Goal: Information Seeking & Learning: Learn about a topic

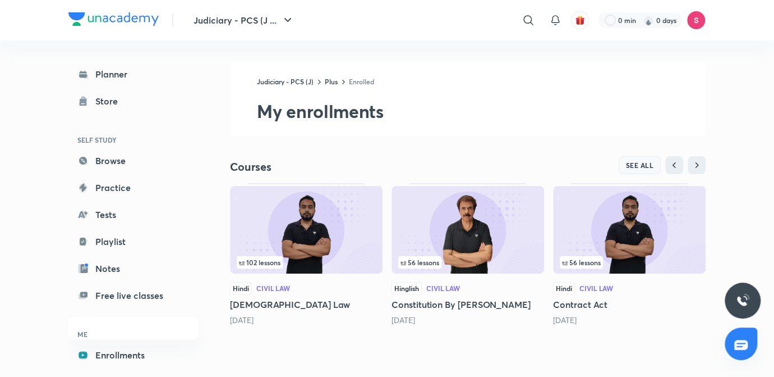
click at [645, 163] on span "SEE ALL" at bounding box center [640, 165] width 28 height 8
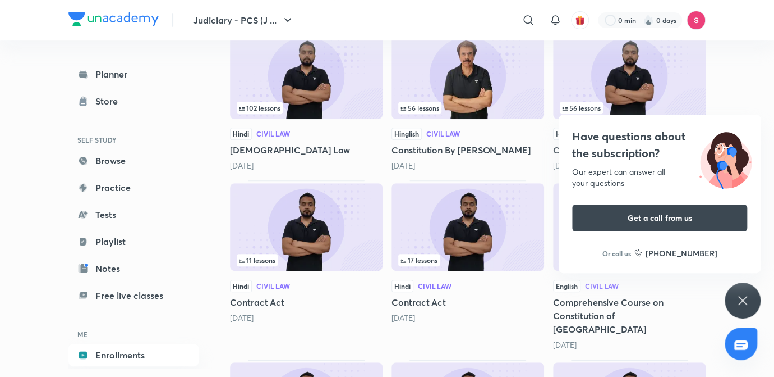
scroll to position [188, 0]
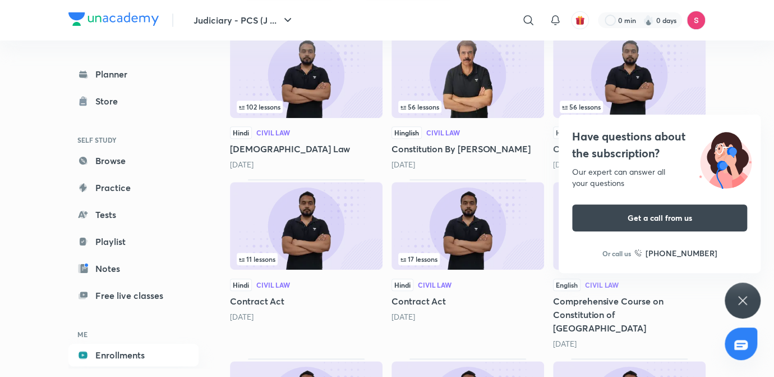
click at [744, 297] on icon at bounding box center [742, 300] width 13 height 13
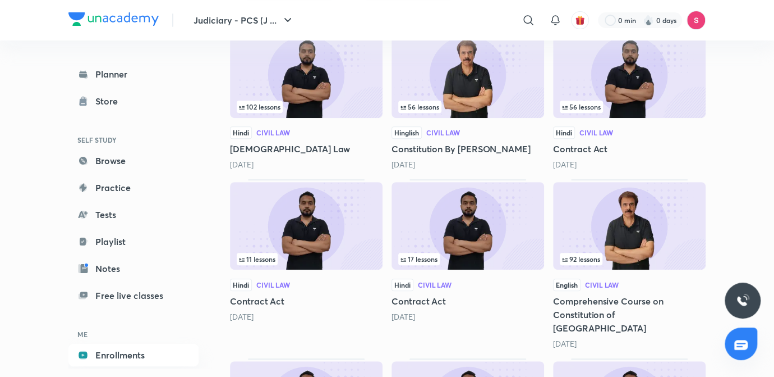
click at [331, 201] on img at bounding box center [306, 226] width 153 height 88
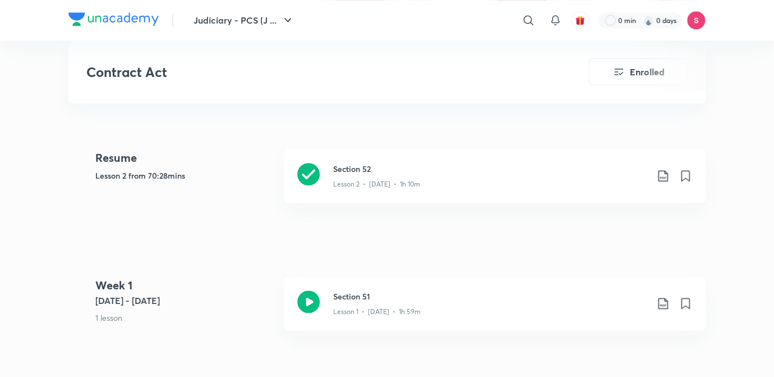
scroll to position [465, 0]
click at [443, 180] on div "Lesson 2 • [DATE] • 1h 10m" at bounding box center [490, 182] width 314 height 15
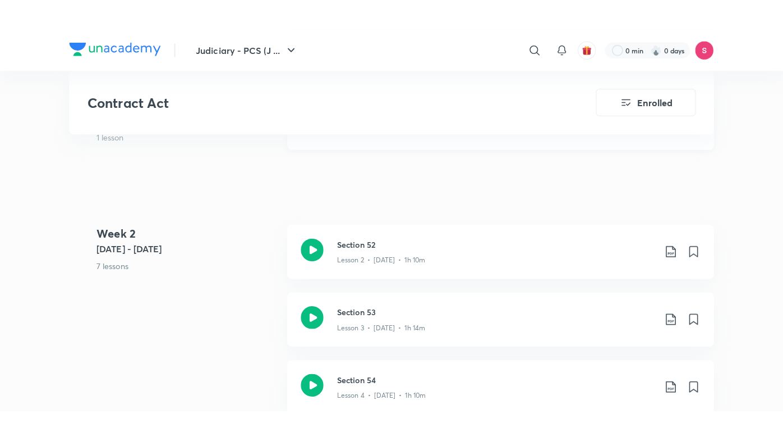
scroll to position [682, 0]
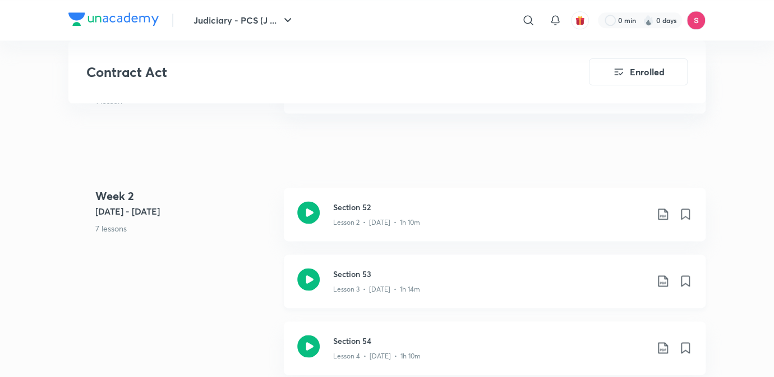
click at [396, 288] on p "Lesson 3 • [DATE] • 1h 14m" at bounding box center [376, 289] width 87 height 10
